Goal: Task Accomplishment & Management: Manage account settings

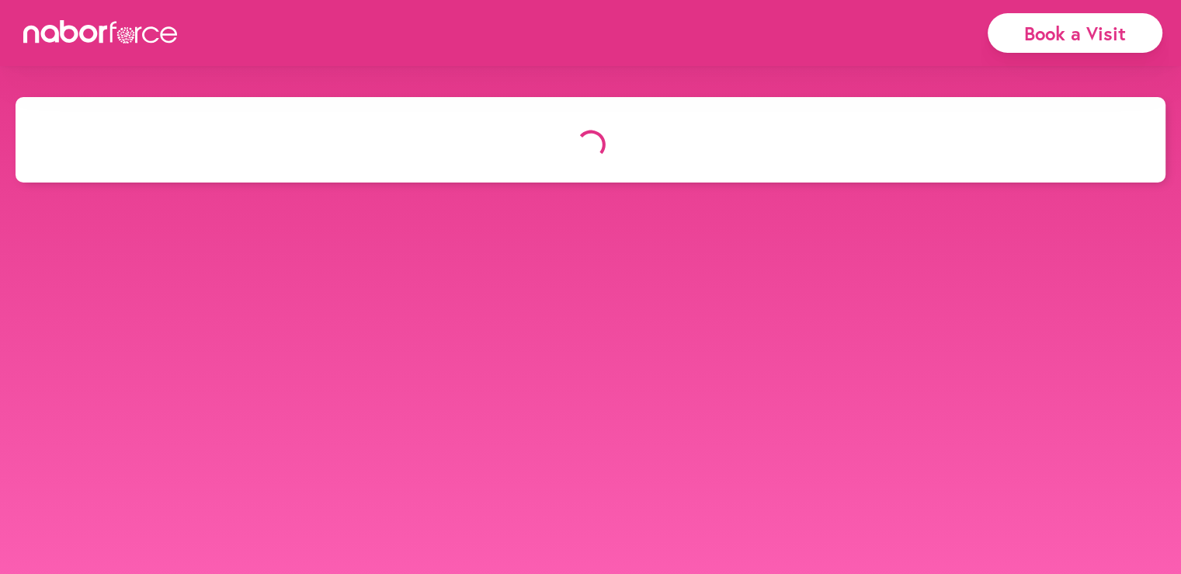
select select "*"
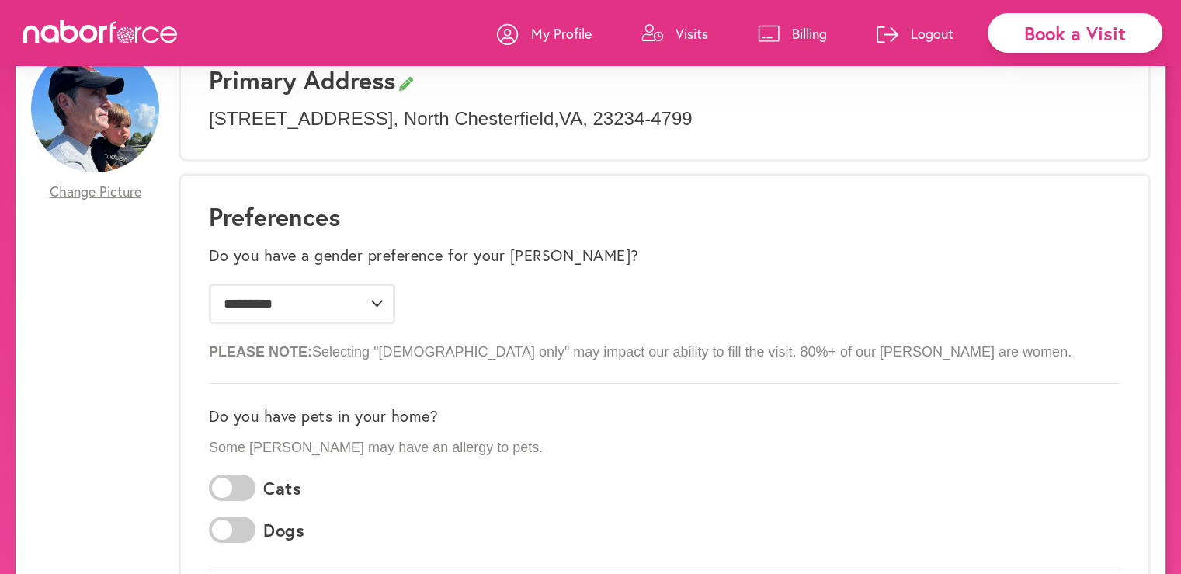
scroll to position [137, 0]
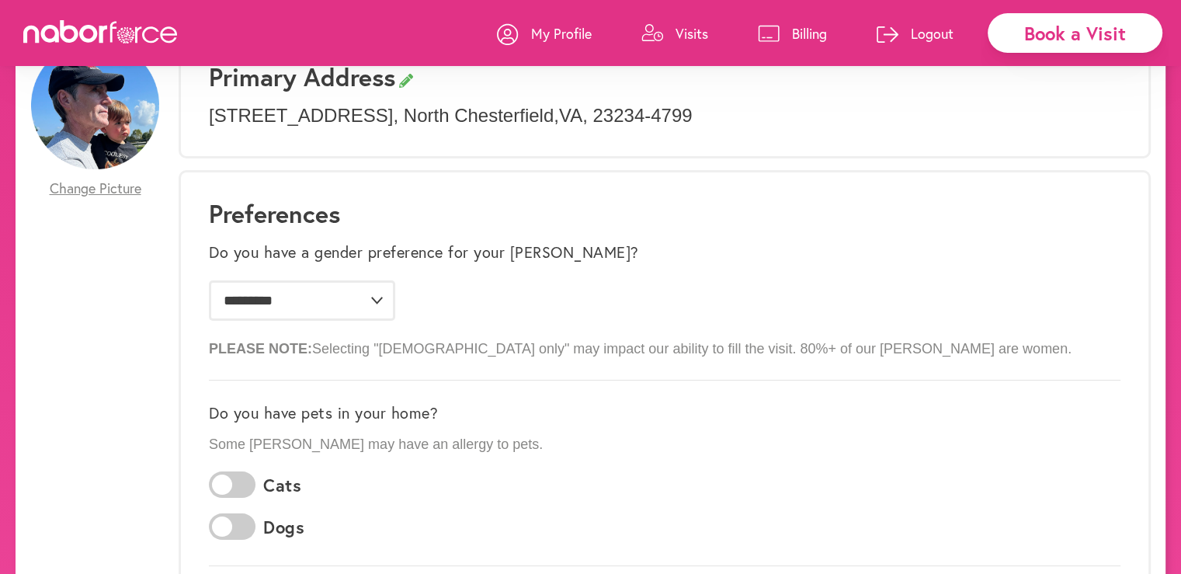
click at [683, 44] on link "Visits" at bounding box center [674, 33] width 67 height 47
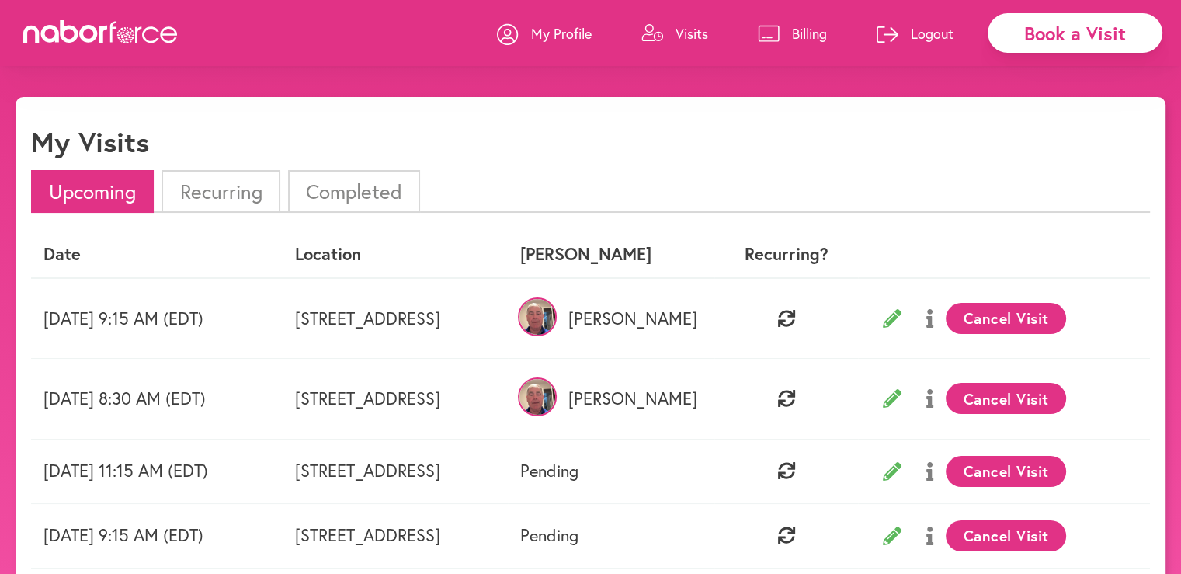
scroll to position [2, 0]
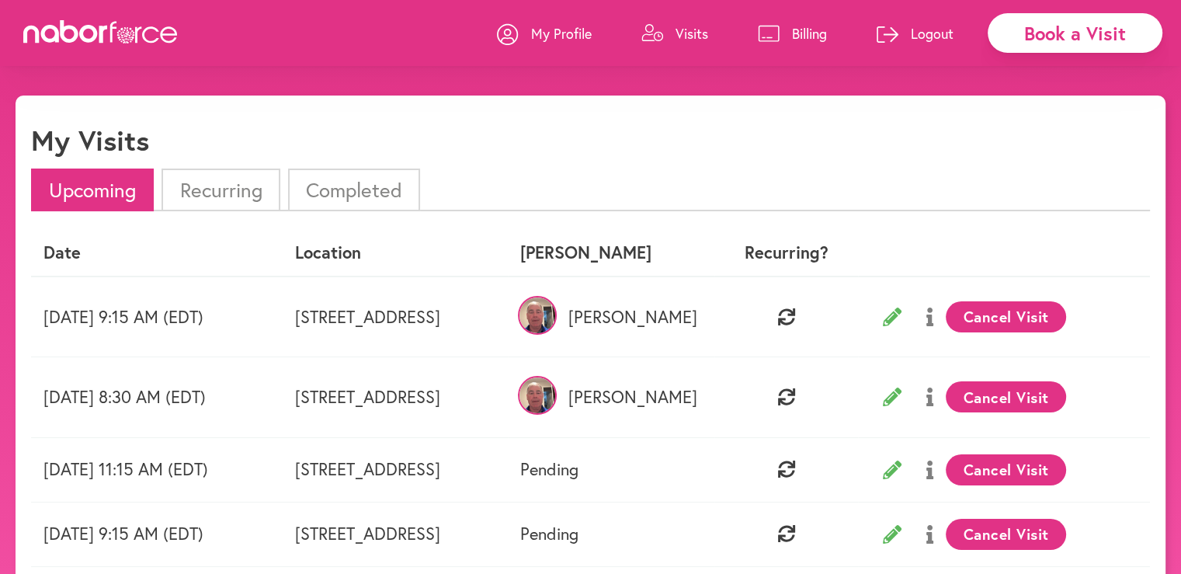
click at [1061, 325] on button "Cancel Visit" at bounding box center [1006, 316] width 120 height 31
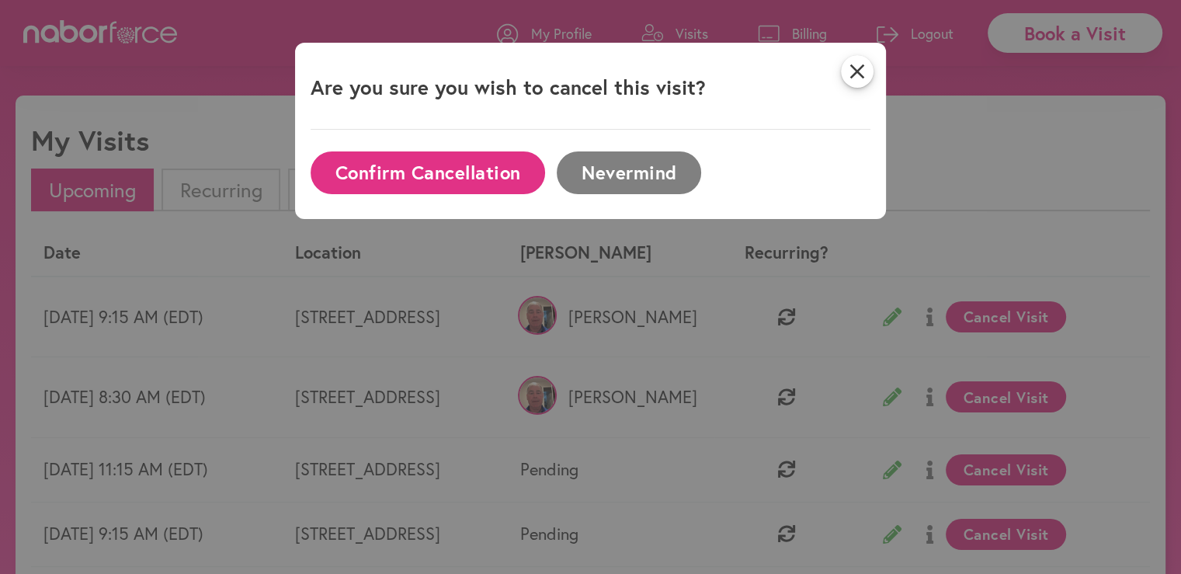
click at [432, 176] on button "Confirm Cancellation" at bounding box center [428, 172] width 235 height 43
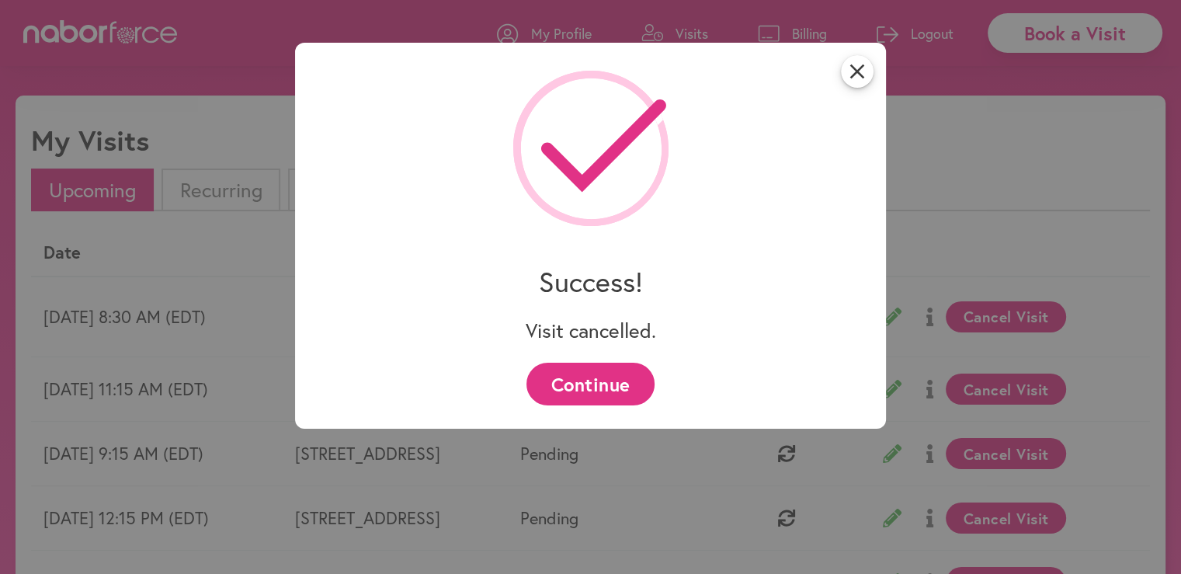
click at [610, 395] on button "Continue" at bounding box center [590, 384] width 128 height 43
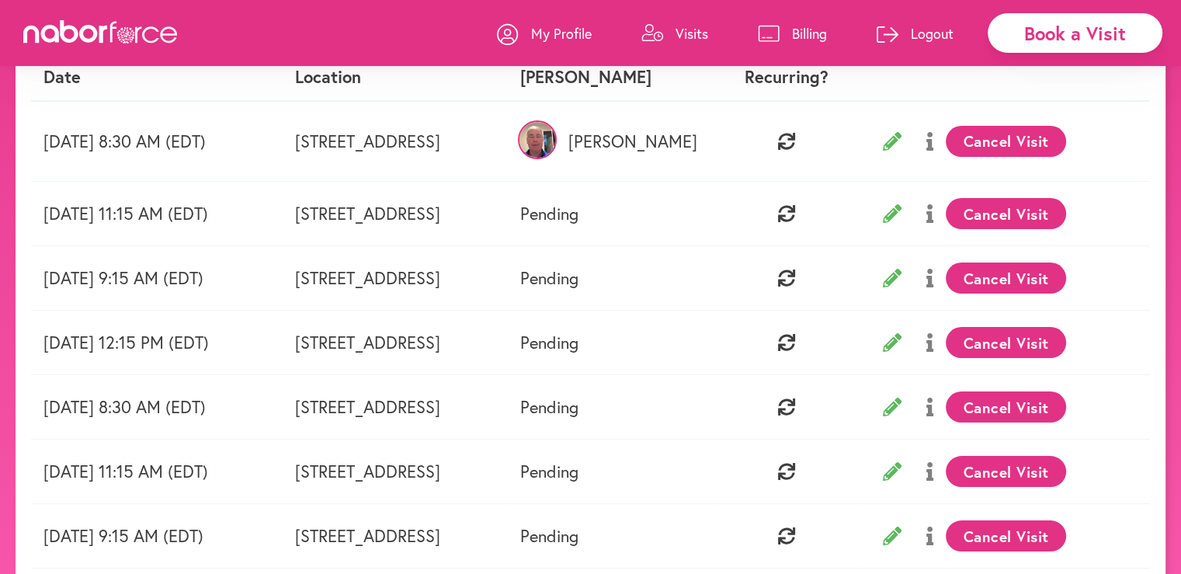
scroll to position [178, 0]
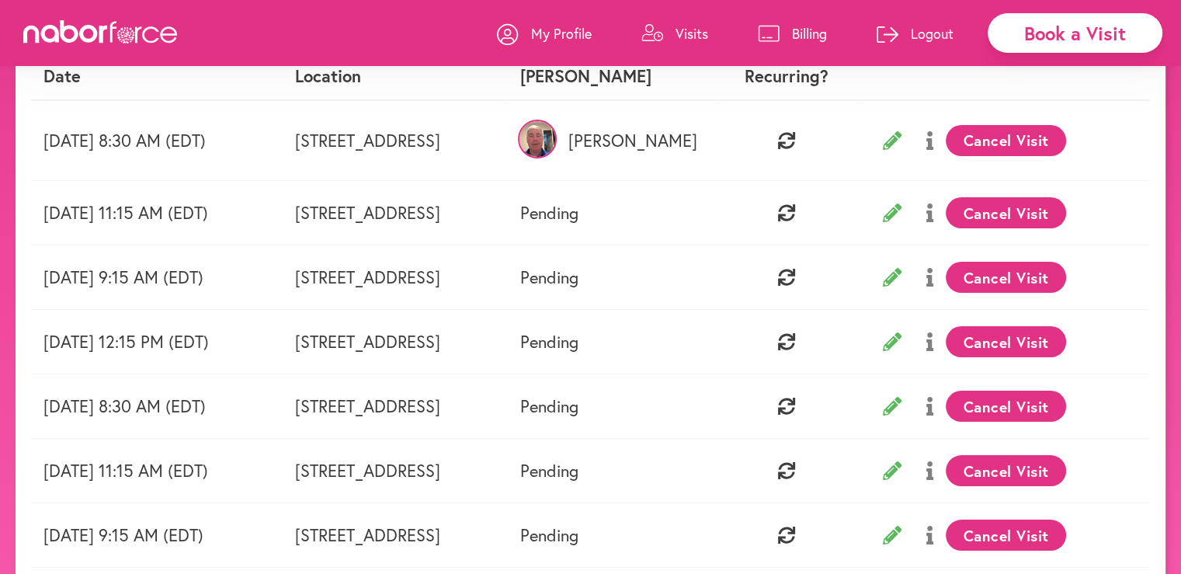
click at [1066, 344] on button "Cancel Visit" at bounding box center [1006, 341] width 120 height 31
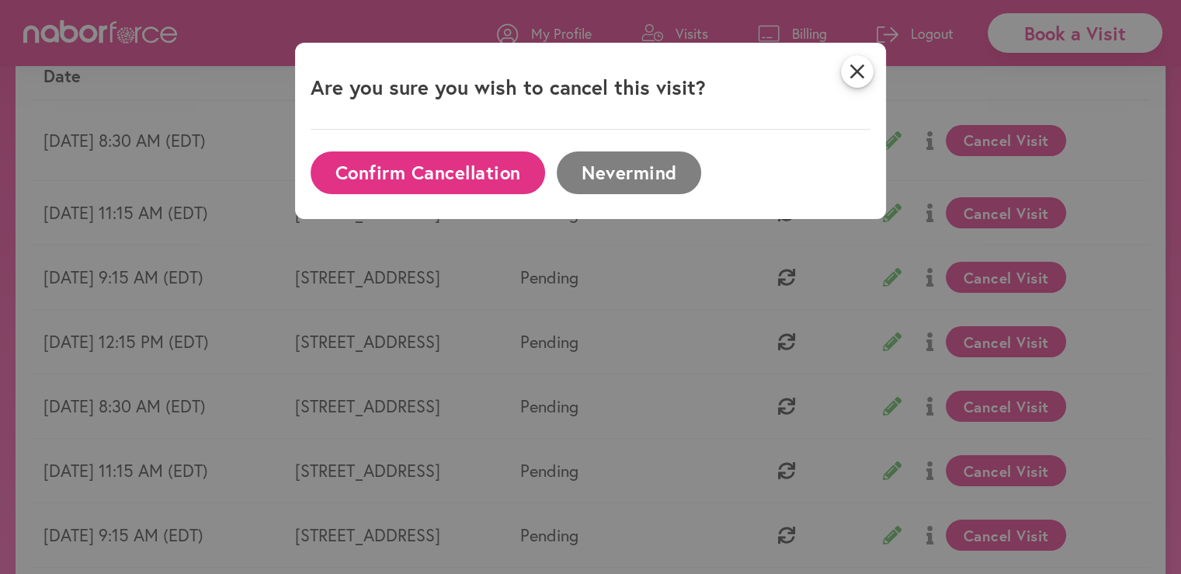
click at [475, 172] on button "Confirm Cancellation" at bounding box center [428, 172] width 235 height 43
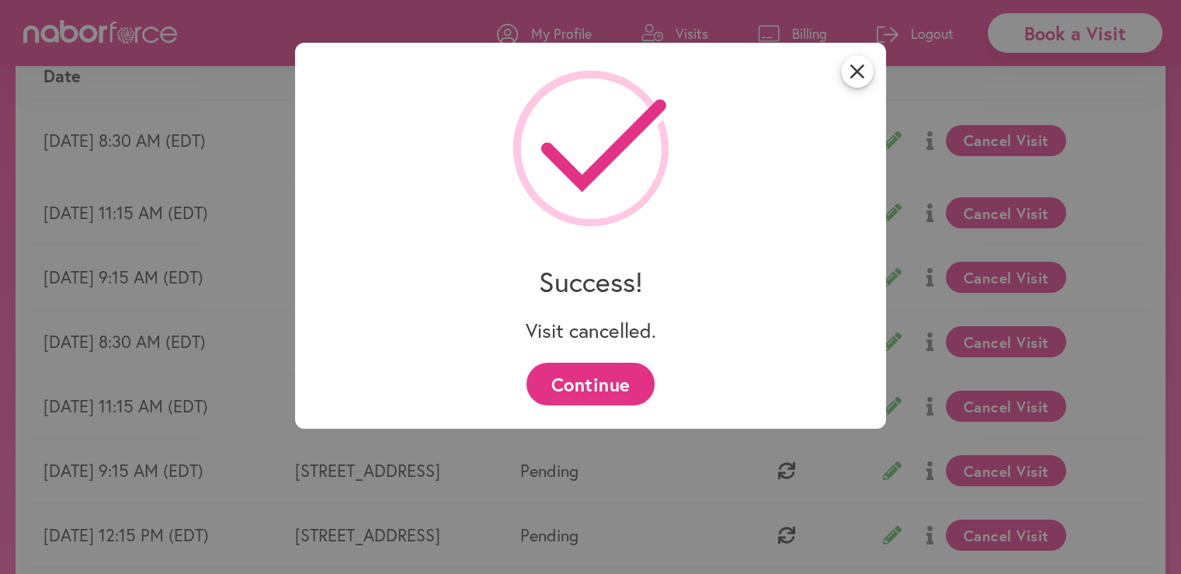
click at [584, 394] on button "Continue" at bounding box center [590, 384] width 128 height 43
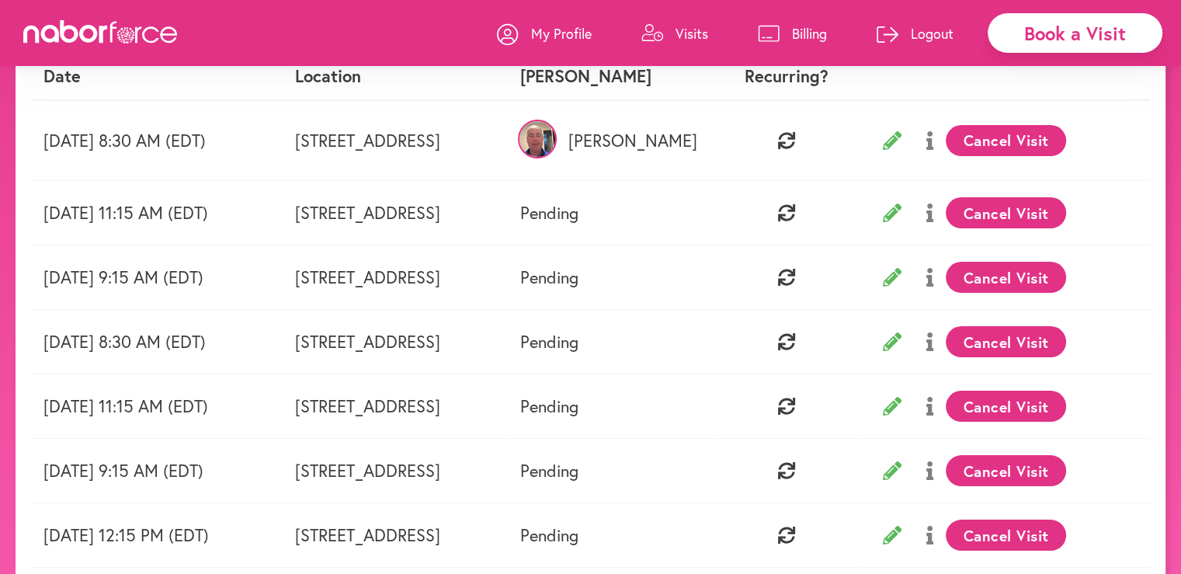
scroll to position [0, 0]
